Goal: Transaction & Acquisition: Purchase product/service

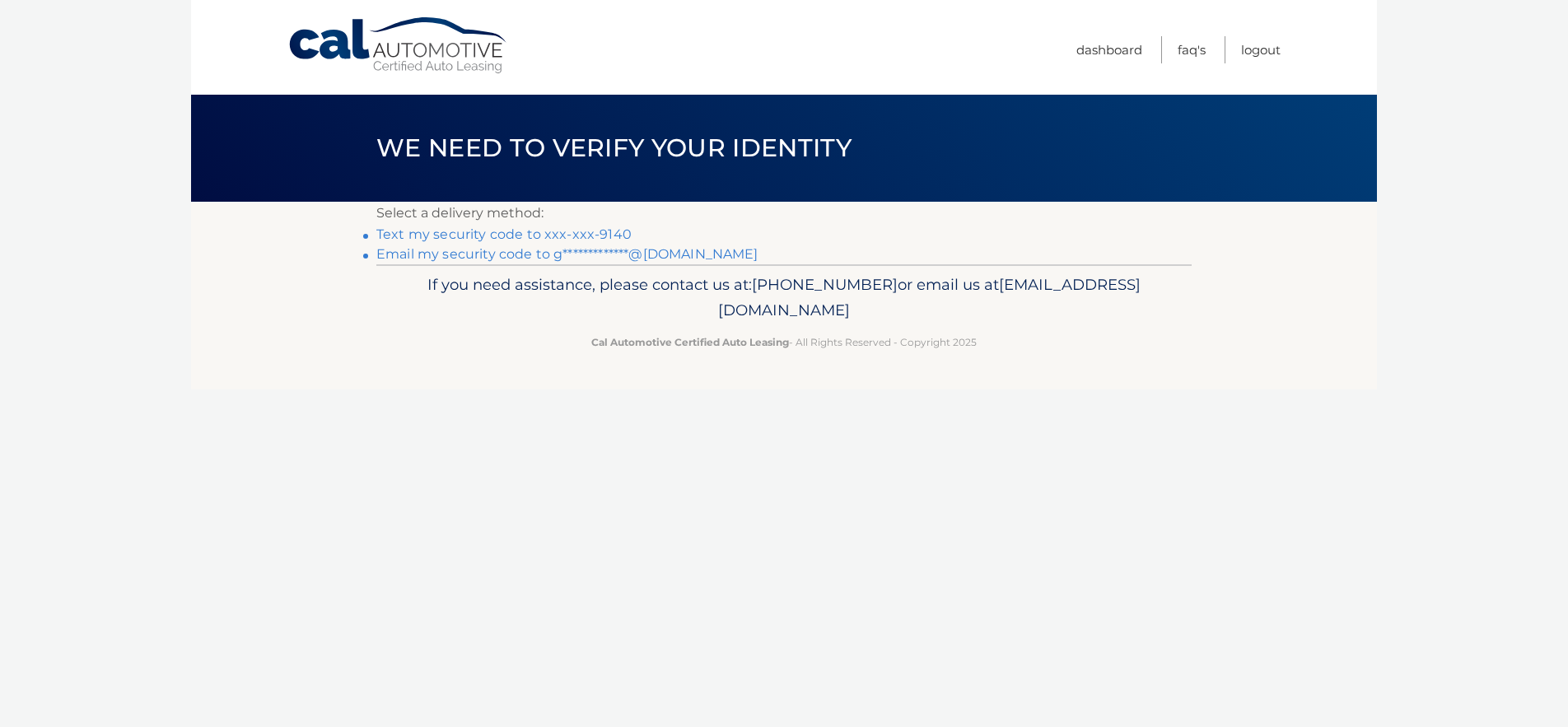
click at [525, 237] on link "Text my security code to xxx-xxx-9140" at bounding box center [504, 234] width 256 height 15
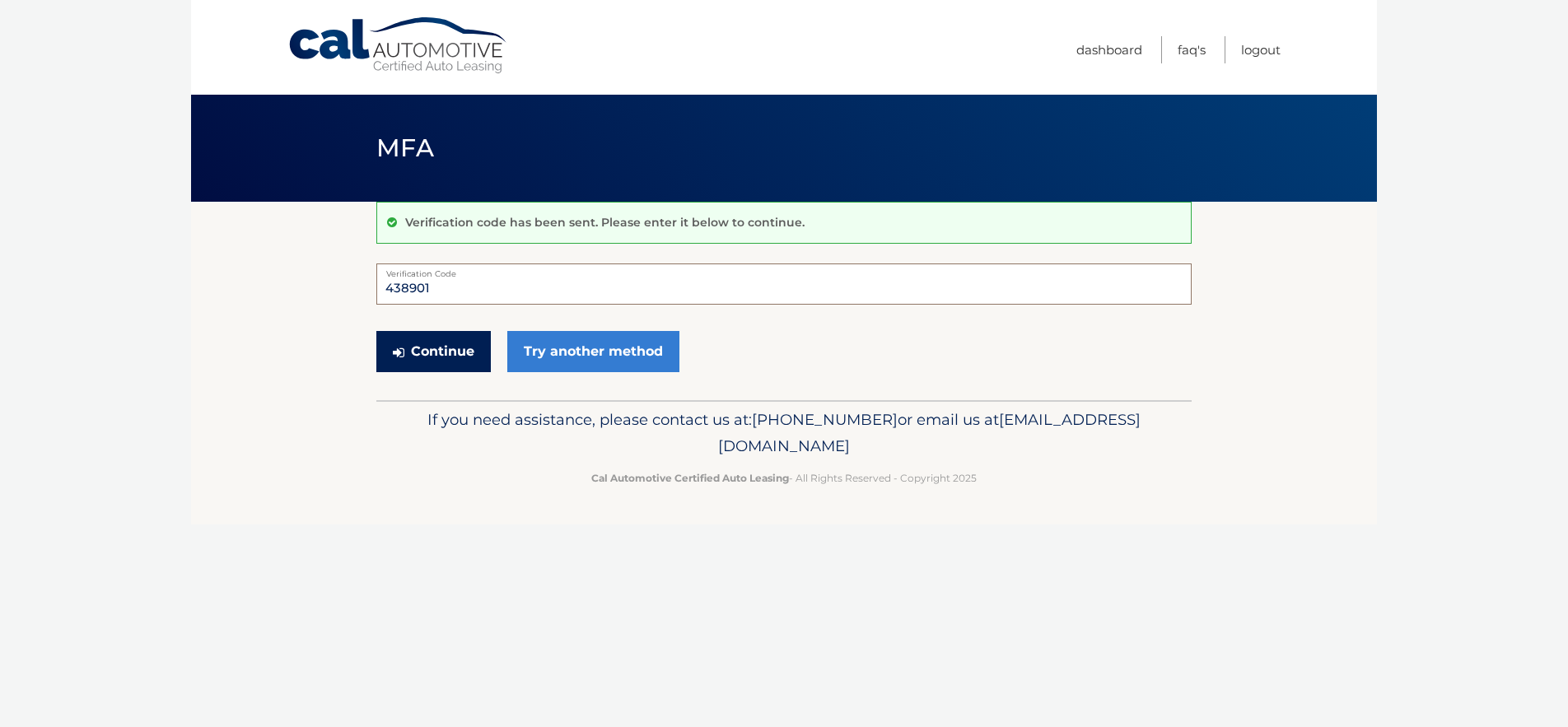
type input "438901"
click at [453, 356] on button "Continue" at bounding box center [433, 351] width 114 height 41
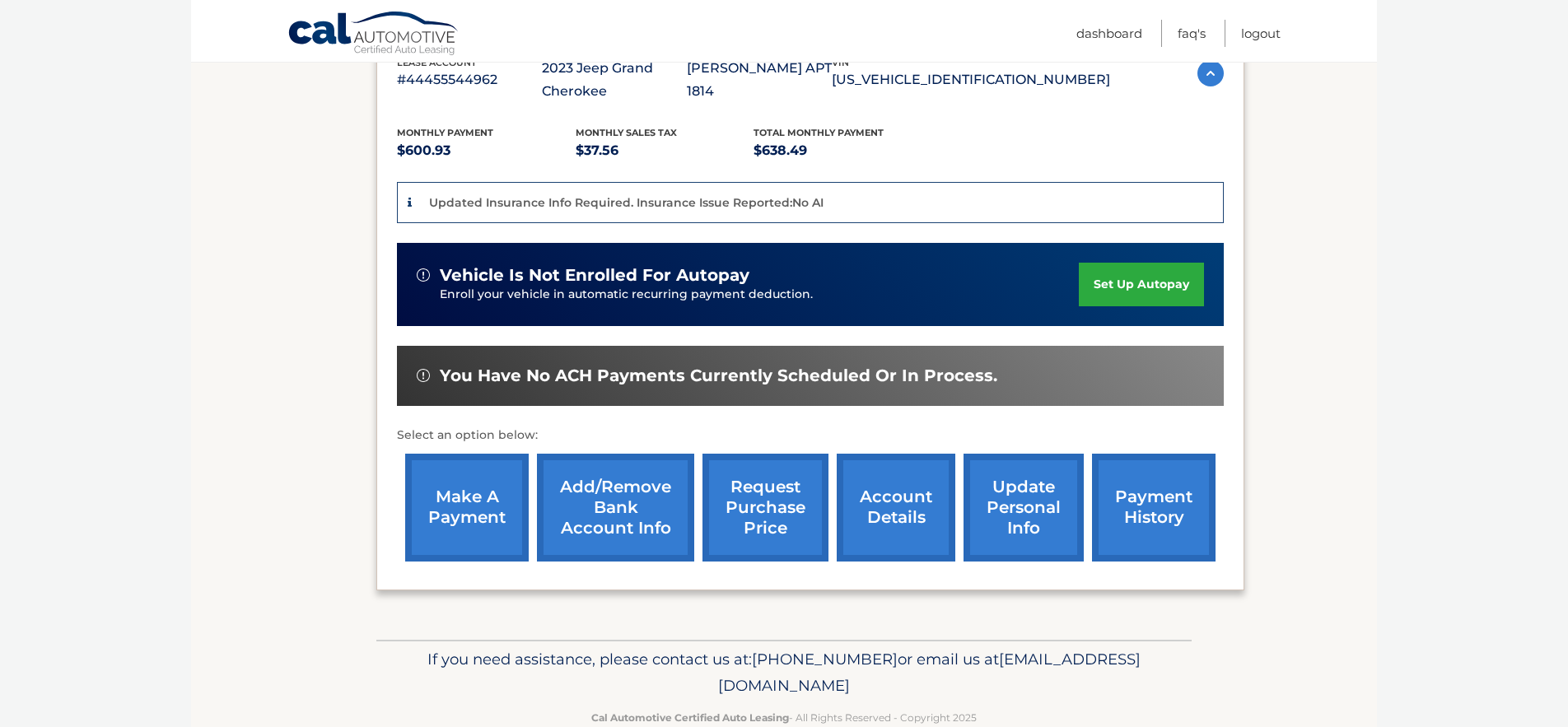
scroll to position [321, 0]
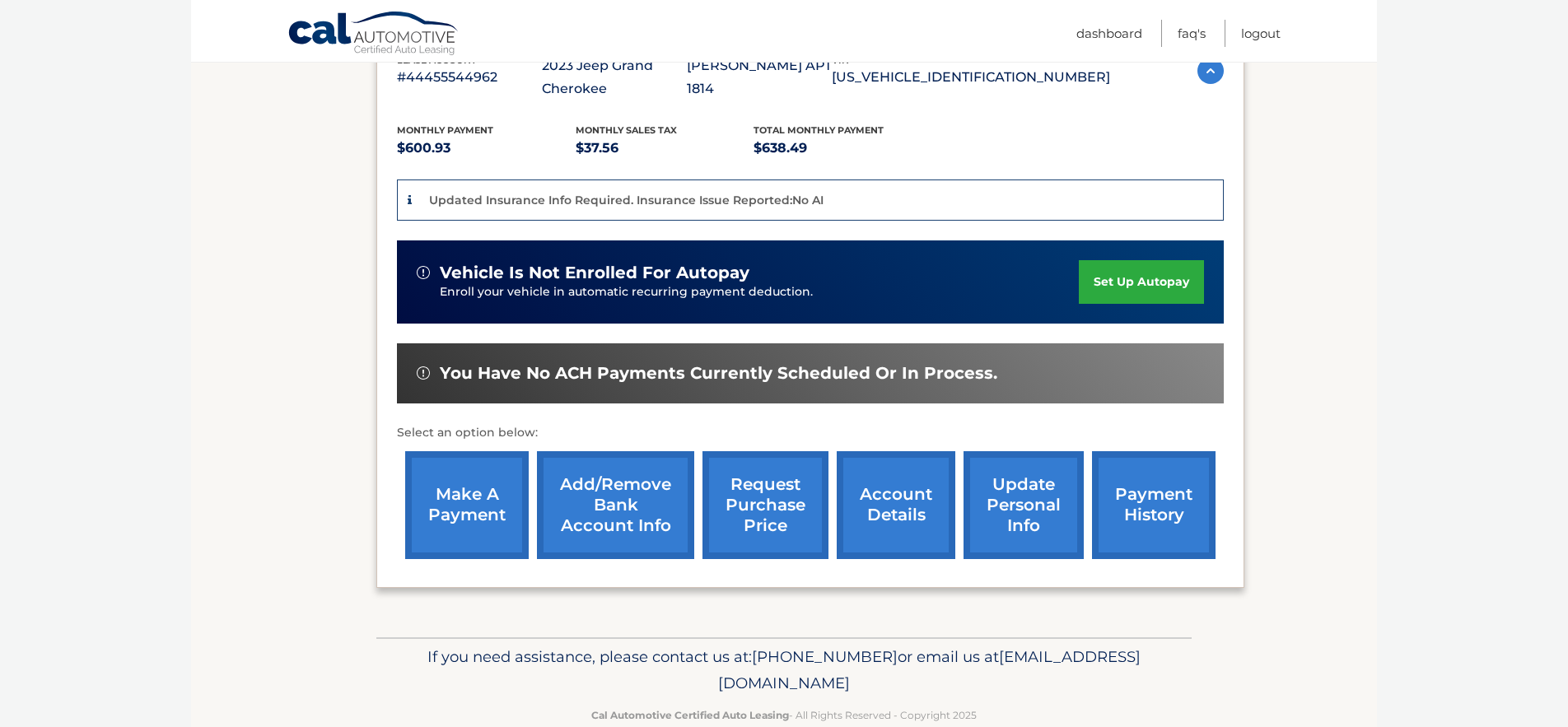
click at [468, 509] on link "make a payment" at bounding box center [467, 505] width 124 height 108
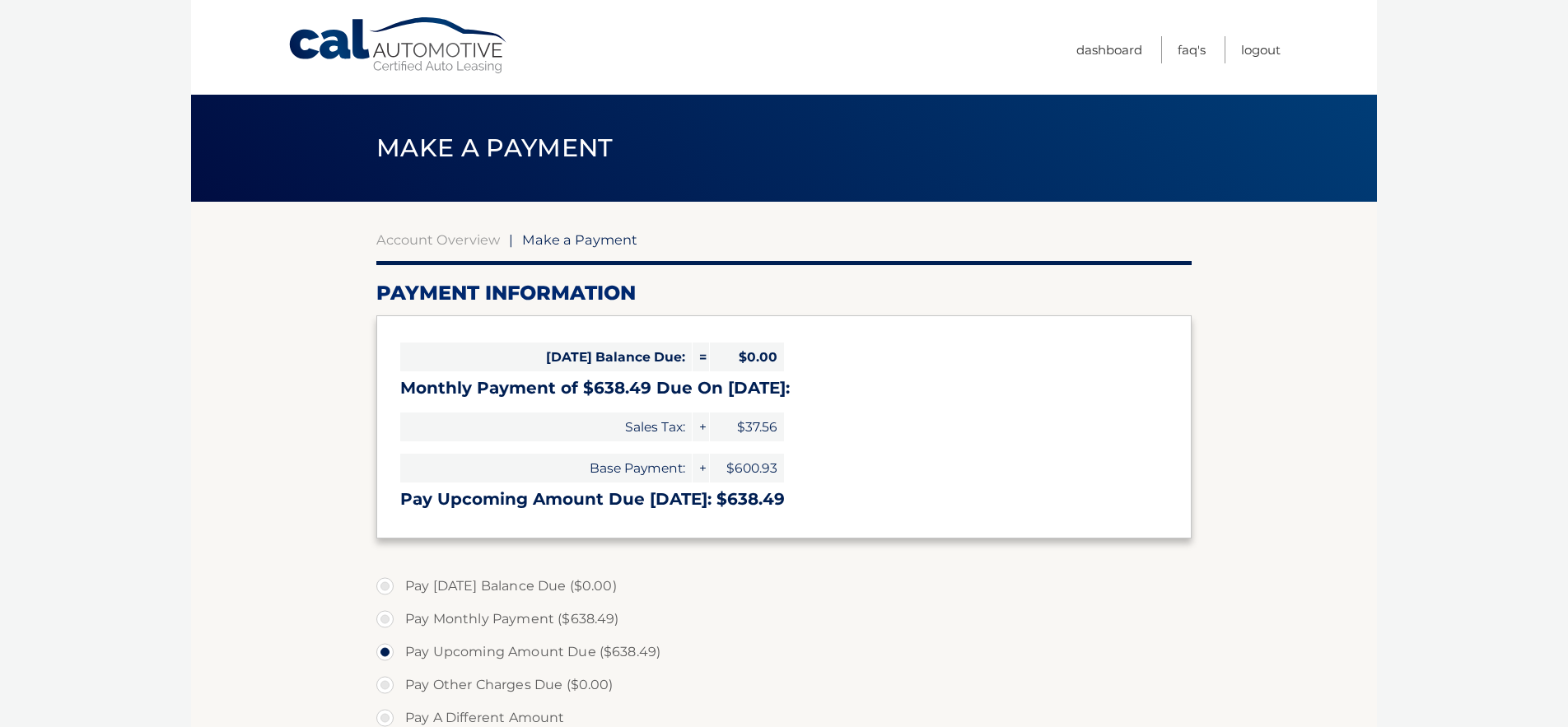
select select "ZjYyY2JhNjEtOWM3Mi00NjgzLWEyMDAtMWU0YWIzYTljMGMx"
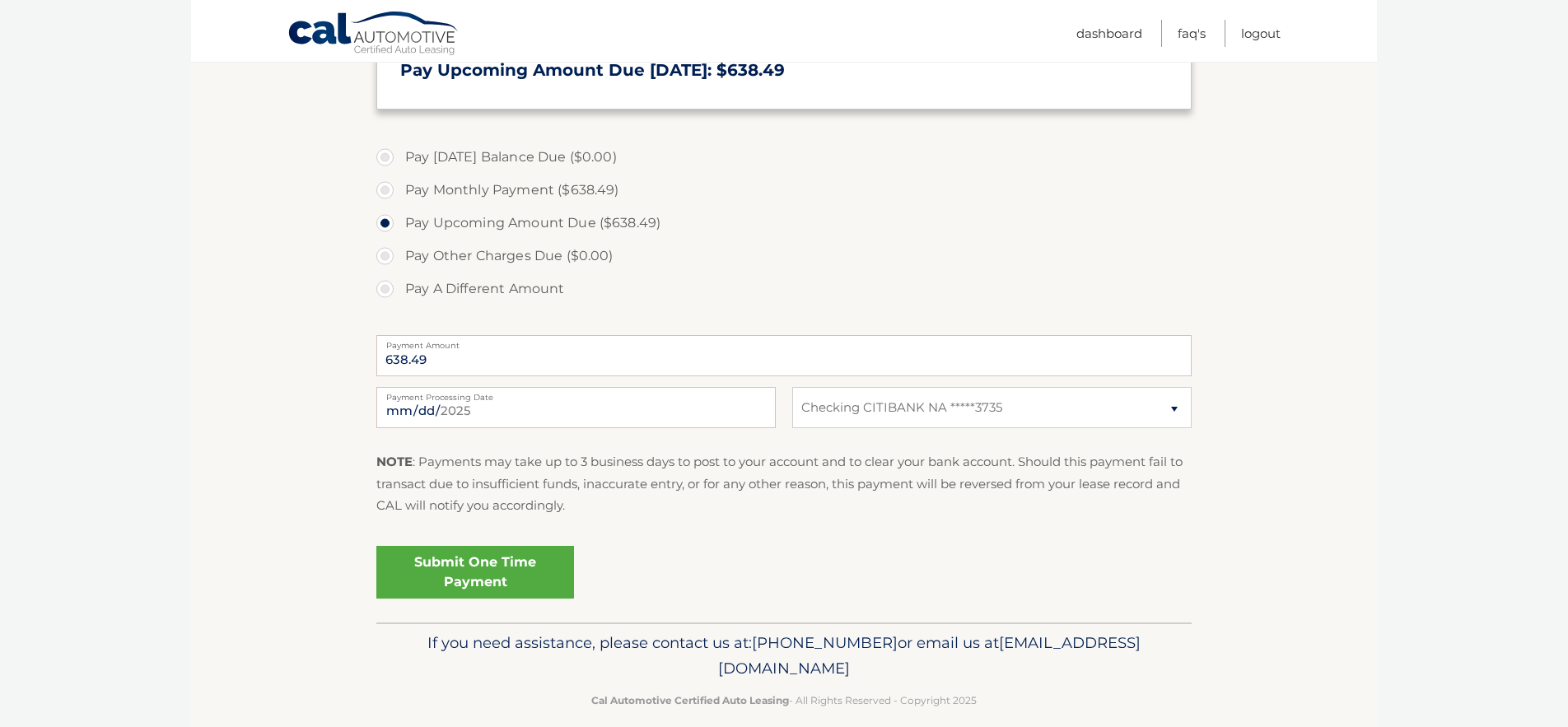
scroll to position [434, 0]
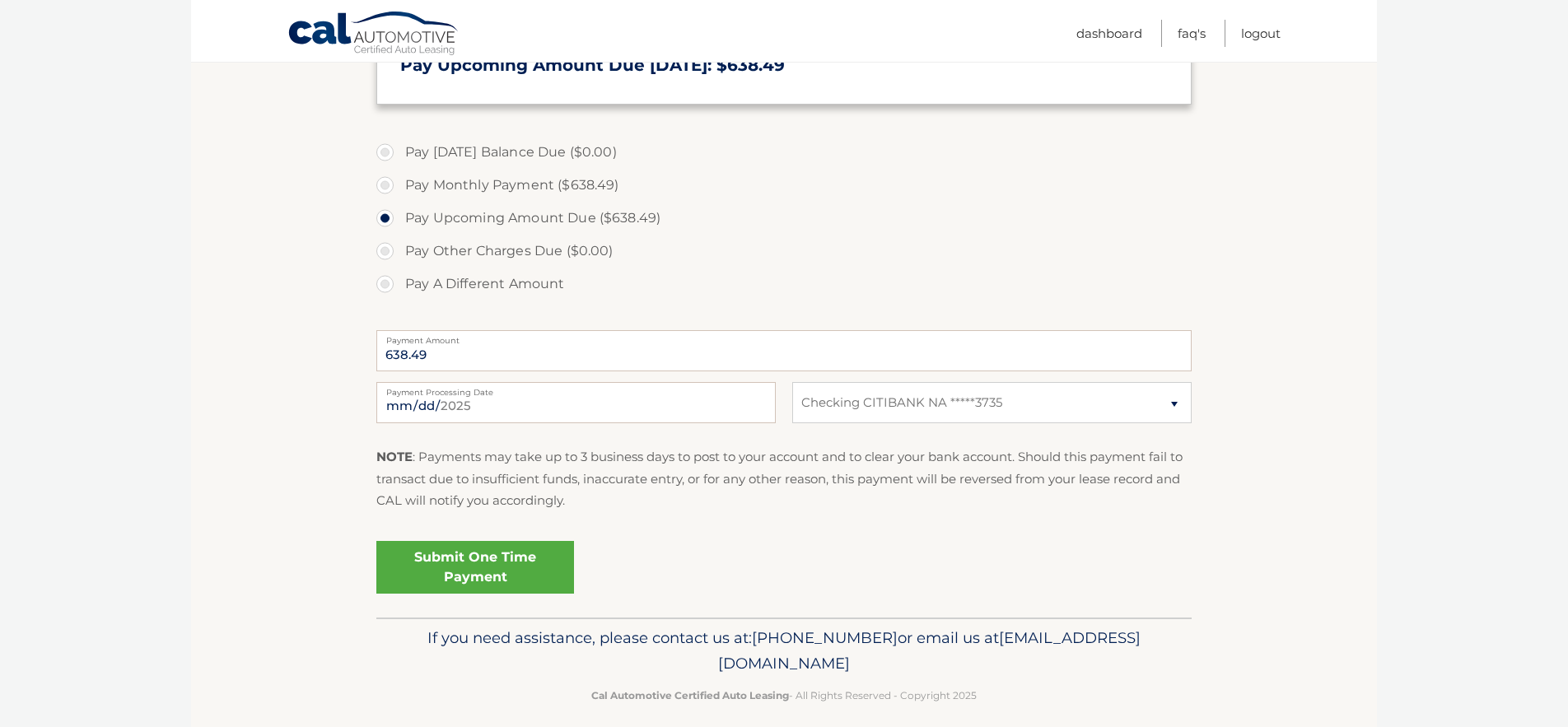
click at [421, 570] on link "Submit One Time Payment" at bounding box center [475, 567] width 197 height 52
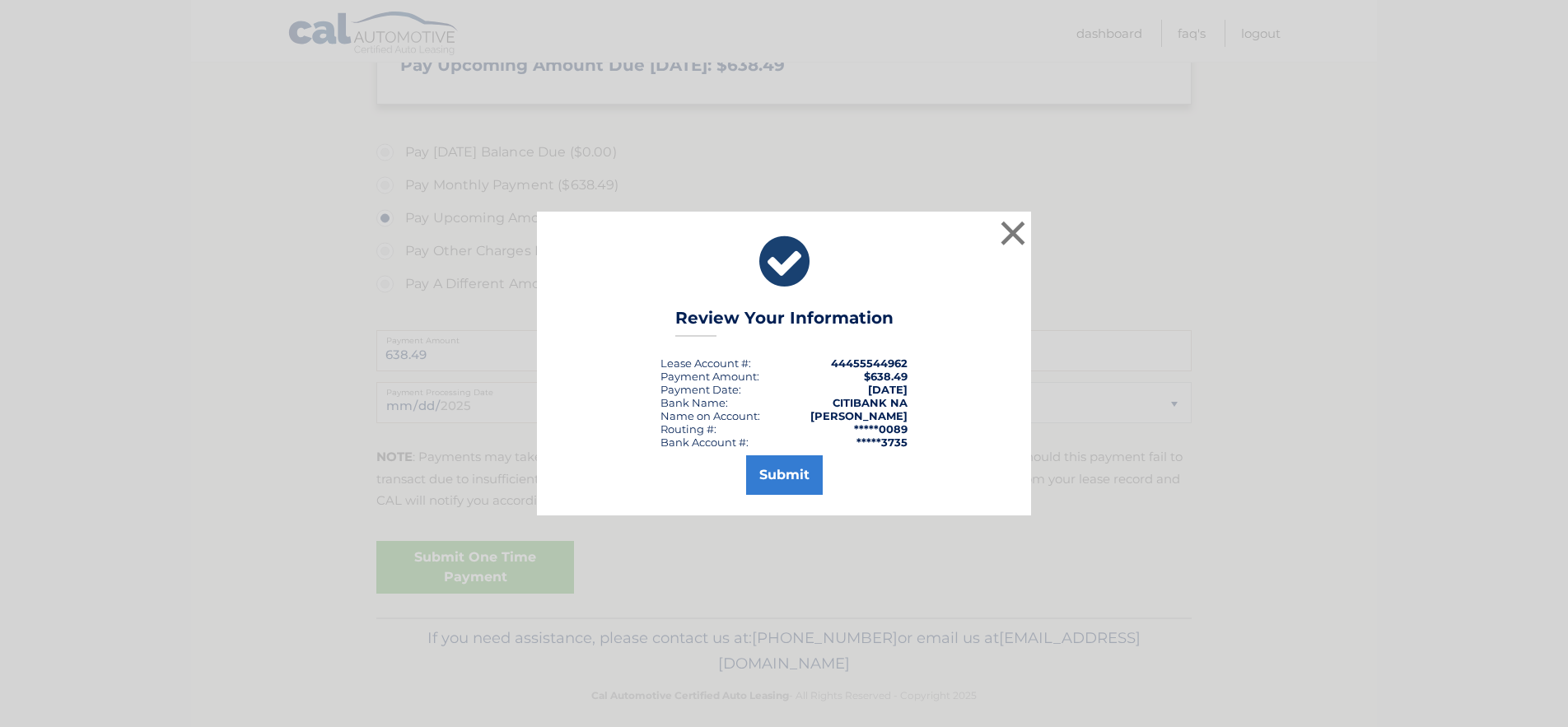
click at [782, 472] on button "Submit" at bounding box center [784, 475] width 76 height 39
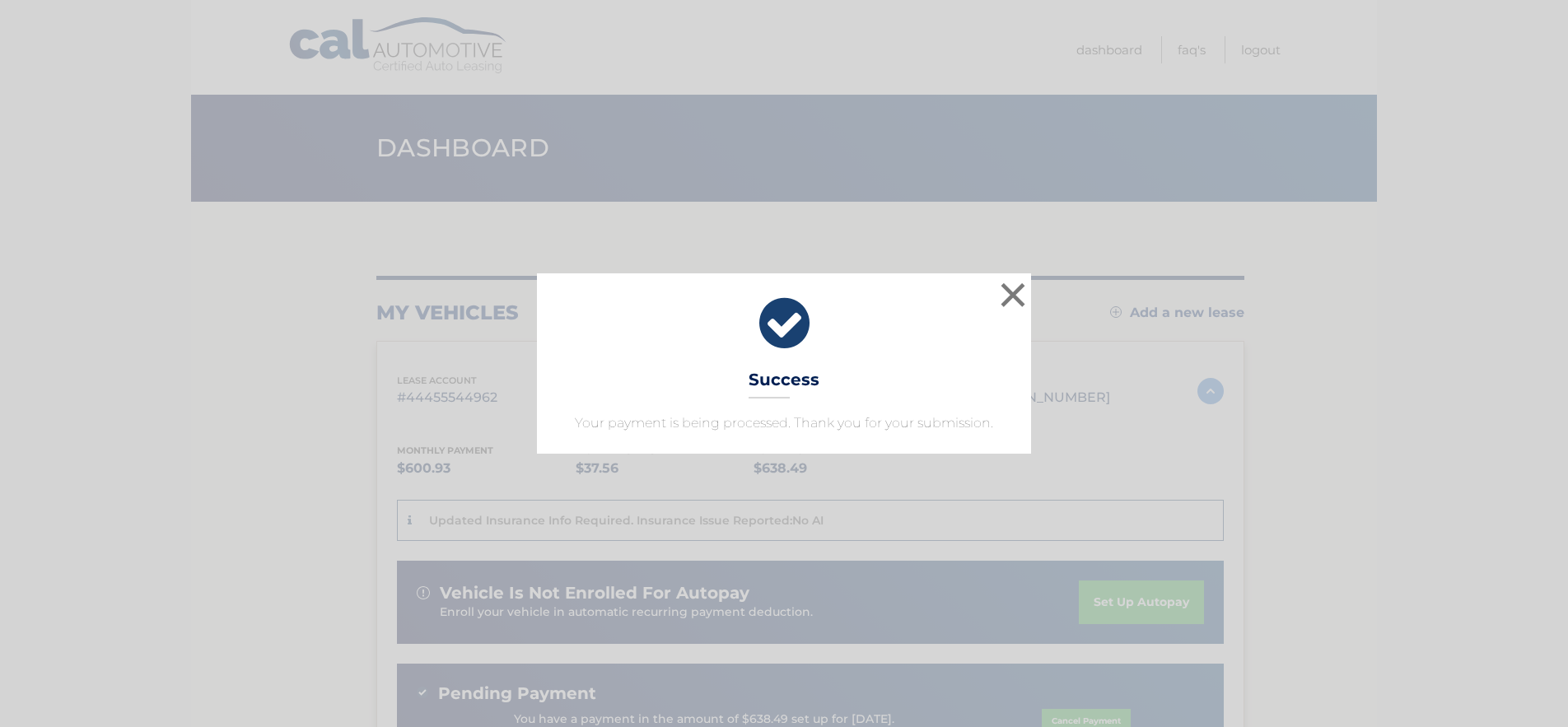
click at [1018, 292] on button "×" at bounding box center [1013, 295] width 33 height 33
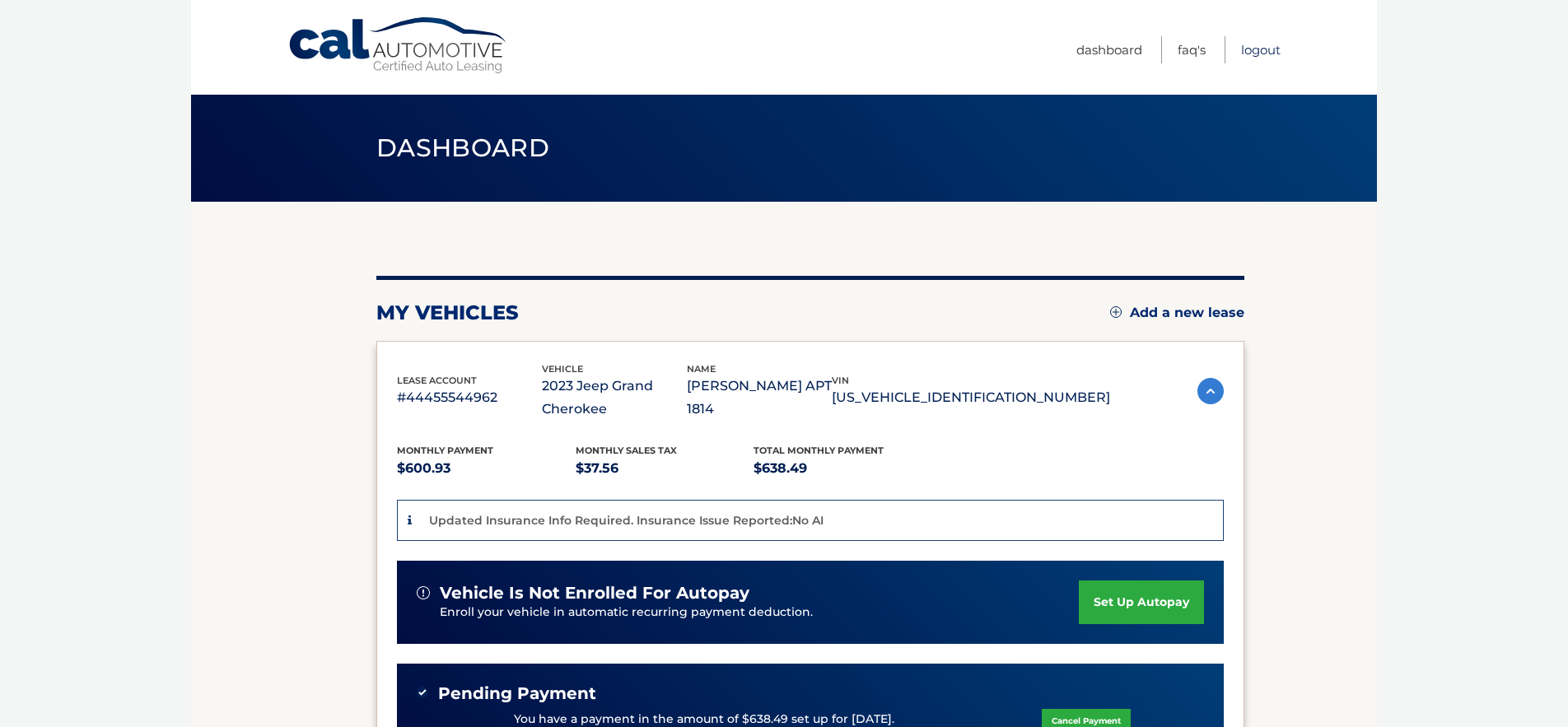
click at [1262, 54] on link "Logout" at bounding box center [1261, 50] width 39 height 27
